Goal: Task Accomplishment & Management: Manage account settings

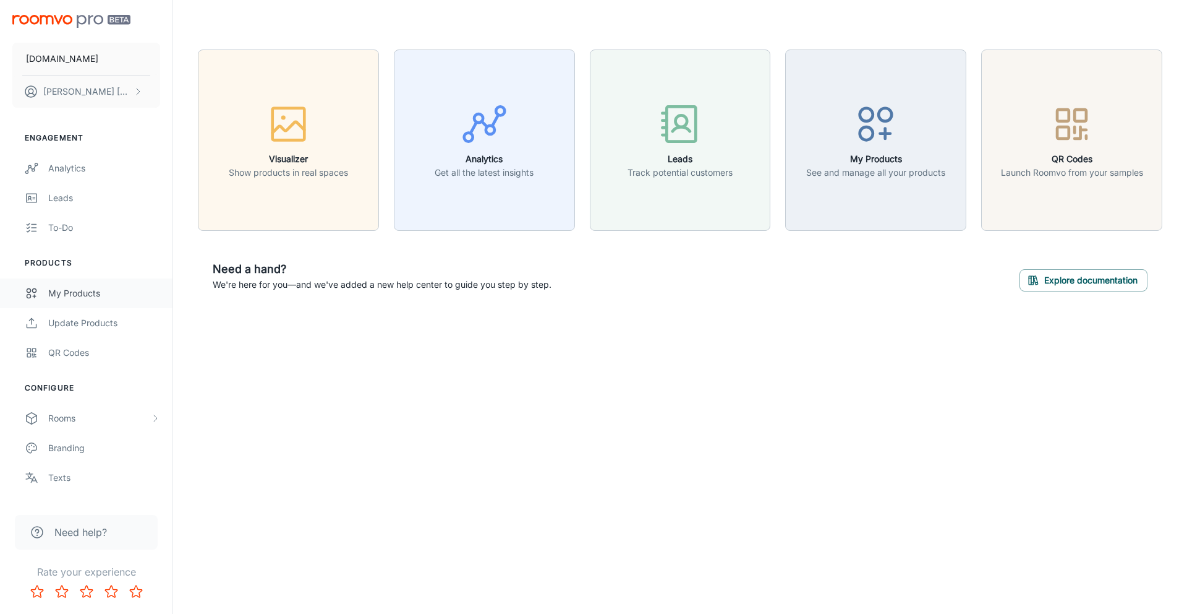
click at [72, 296] on div "My Products" at bounding box center [104, 293] width 112 height 14
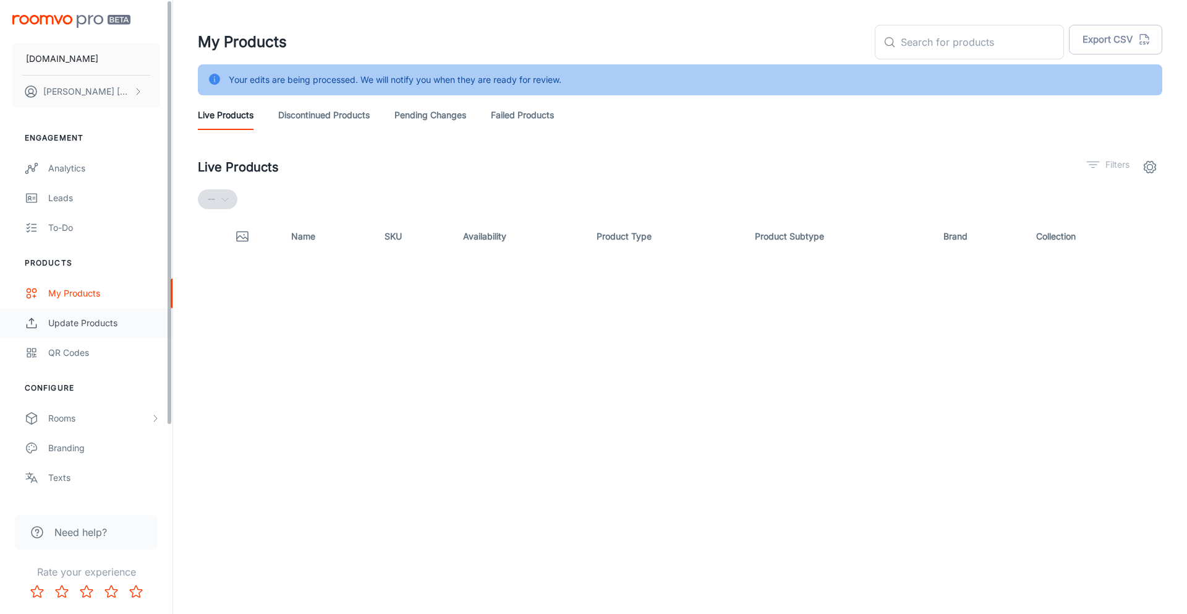
click at [87, 325] on div "Update Products" at bounding box center [104, 323] width 112 height 14
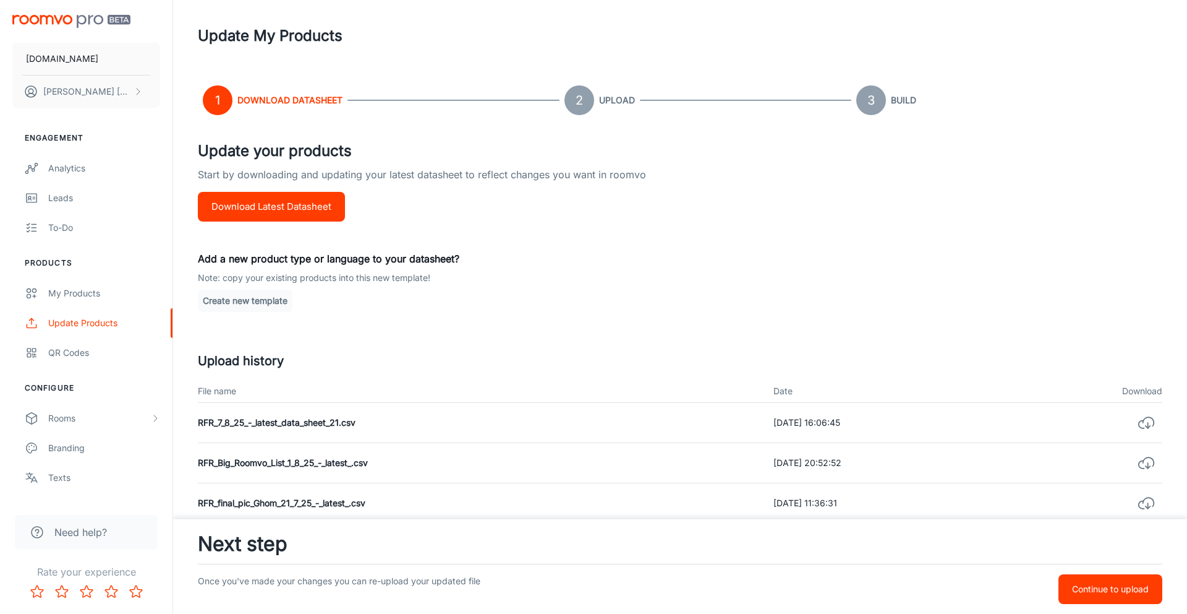
click at [270, 210] on button "Download Latest Datasheet" at bounding box center [271, 207] width 147 height 30
click at [1091, 593] on p "Continue to upload" at bounding box center [1110, 589] width 77 height 14
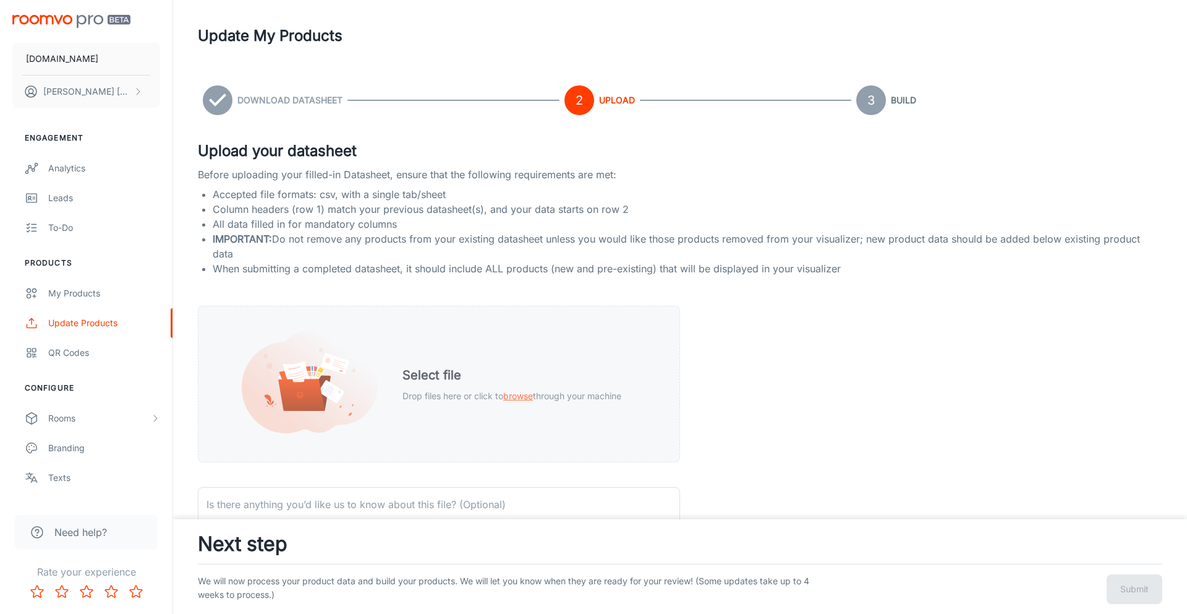
click at [549, 362] on div "Select file Drop files here or click to browse through your machine" at bounding box center [512, 384] width 249 height 67
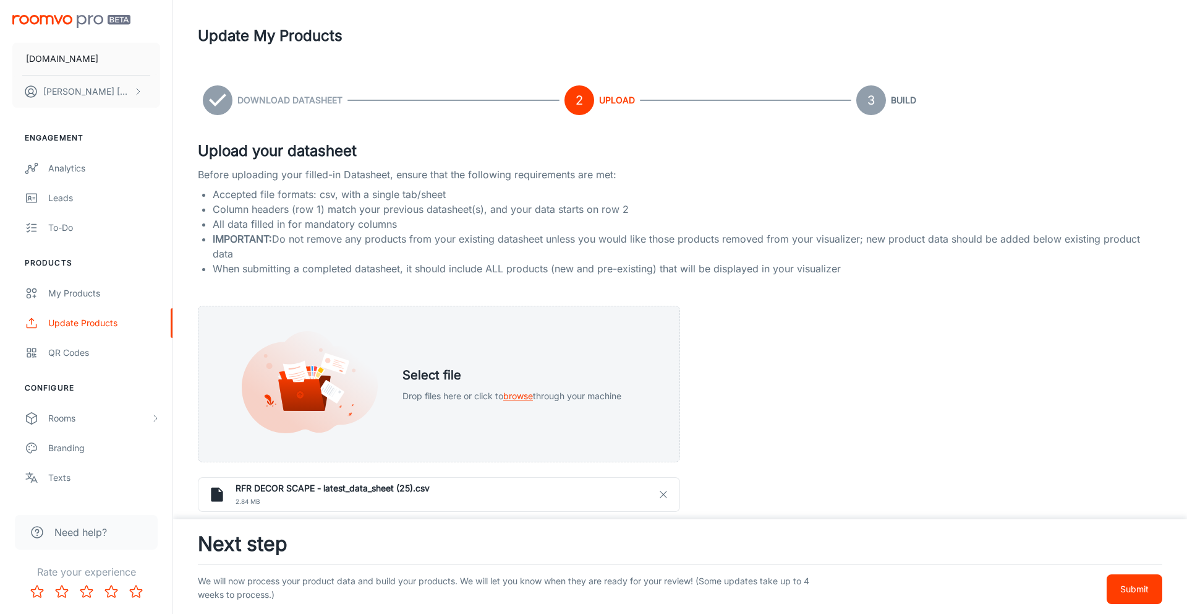
click at [1128, 593] on p "Submit" at bounding box center [1135, 589] width 28 height 14
